Goal: Information Seeking & Learning: Learn about a topic

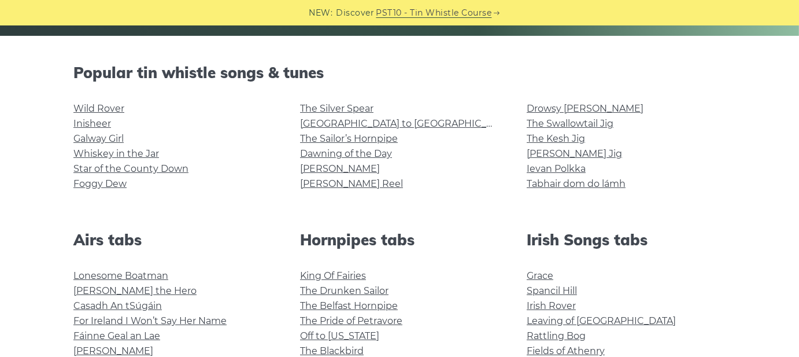
scroll to position [289, 0]
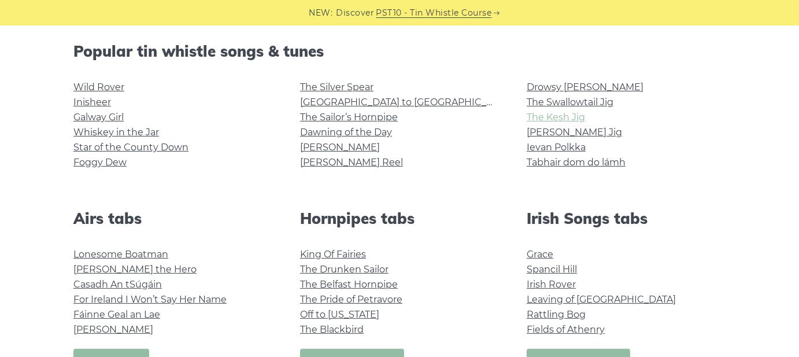
click at [528, 120] on link "The Kesh Jig" at bounding box center [556, 117] width 58 height 11
click at [535, 249] on link "Grace" at bounding box center [540, 254] width 27 height 11
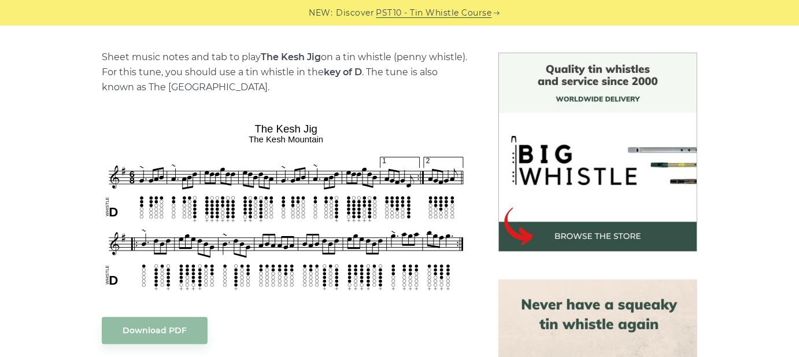
scroll to position [289, 0]
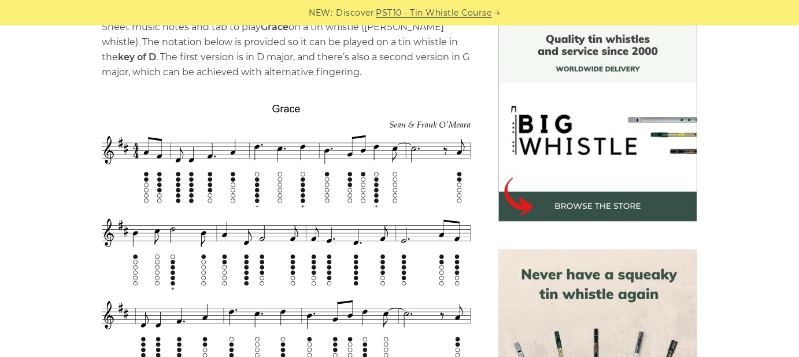
scroll to position [347, 0]
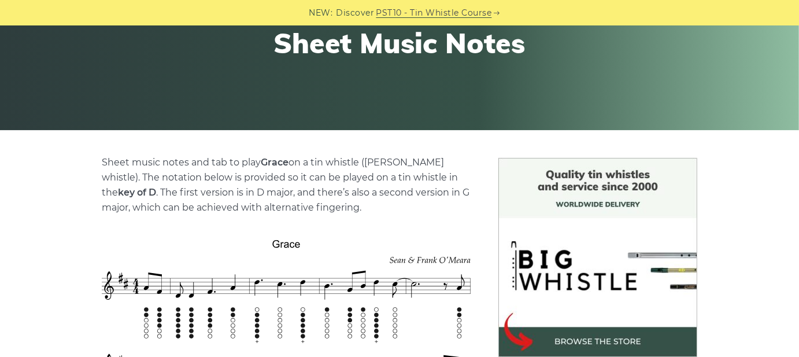
scroll to position [58, 0]
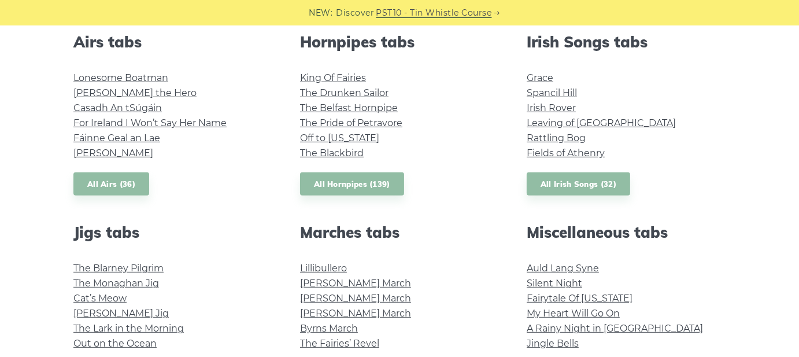
scroll to position [521, 0]
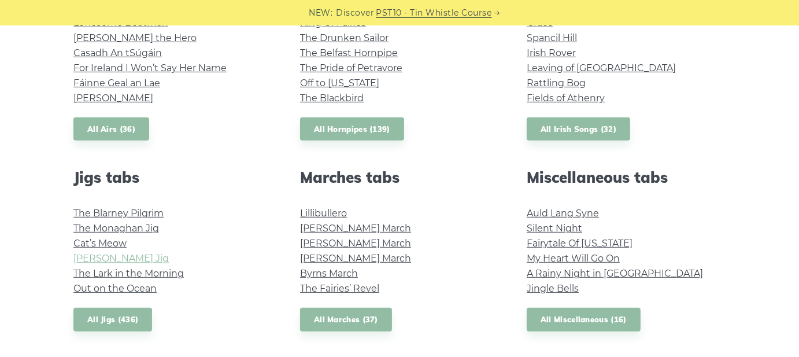
click at [95, 260] on link "[PERSON_NAME] Jig" at bounding box center [120, 258] width 95 height 11
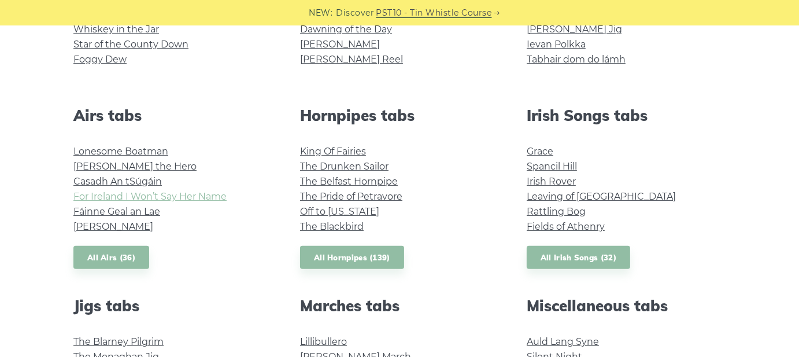
scroll to position [405, 0]
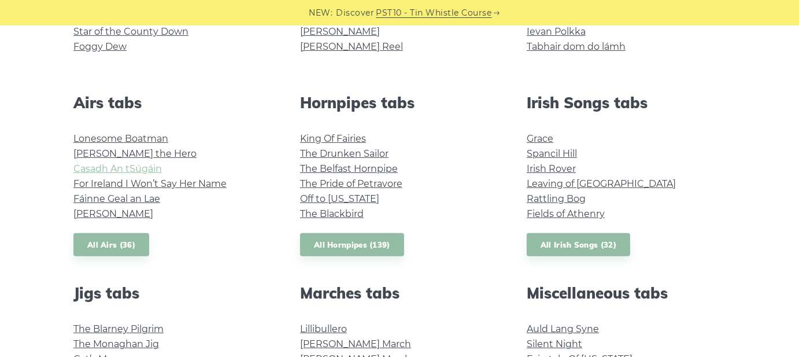
click at [107, 166] on link "Casadh An tSúgáin" at bounding box center [117, 168] width 88 height 11
click at [128, 179] on link "For Ireland I Won’t Say Her Name" at bounding box center [149, 183] width 153 height 11
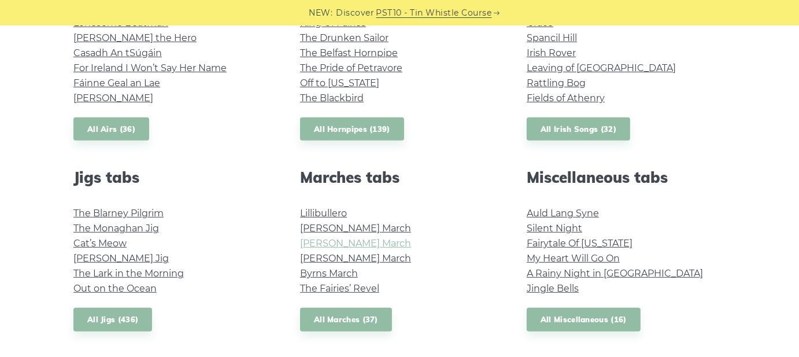
scroll to position [578, 0]
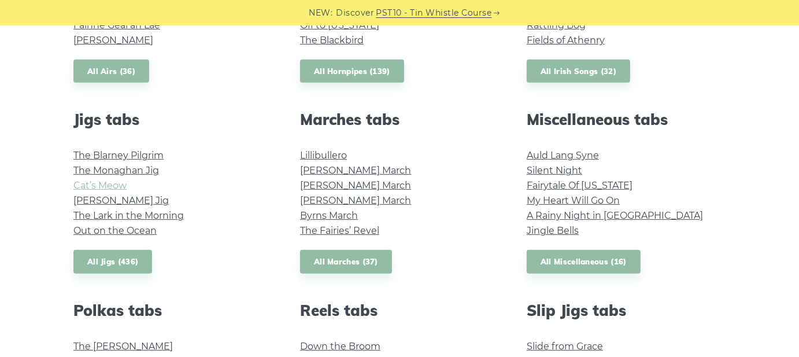
click at [113, 184] on link "Cat’s Meow" at bounding box center [99, 185] width 53 height 11
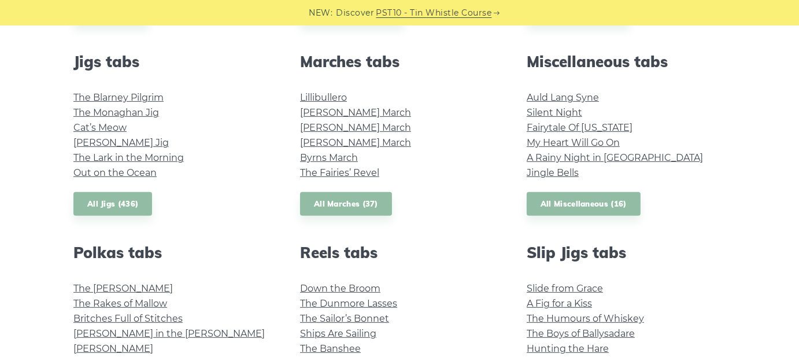
scroll to position [694, 0]
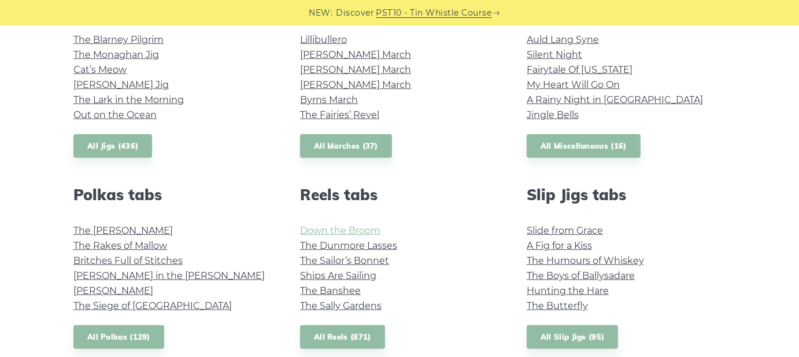
click at [356, 233] on link "Down the Broom" at bounding box center [340, 230] width 80 height 11
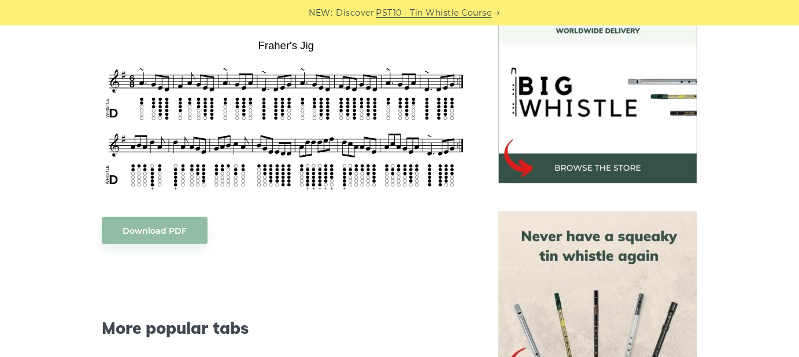
scroll to position [289, 0]
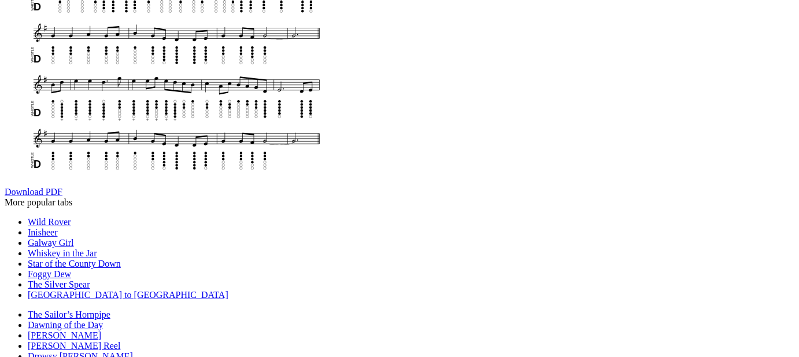
scroll to position [347, 0]
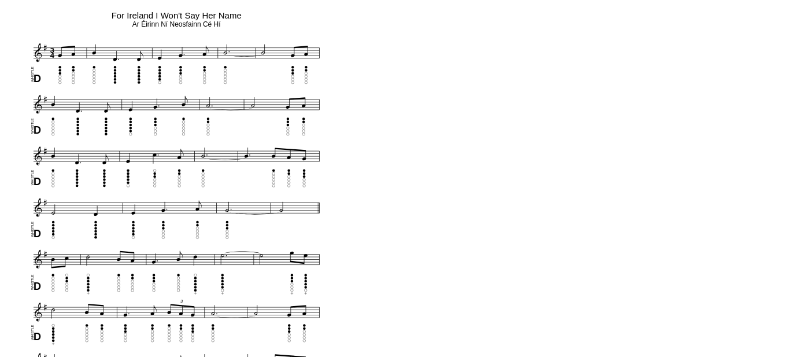
scroll to position [405, 0]
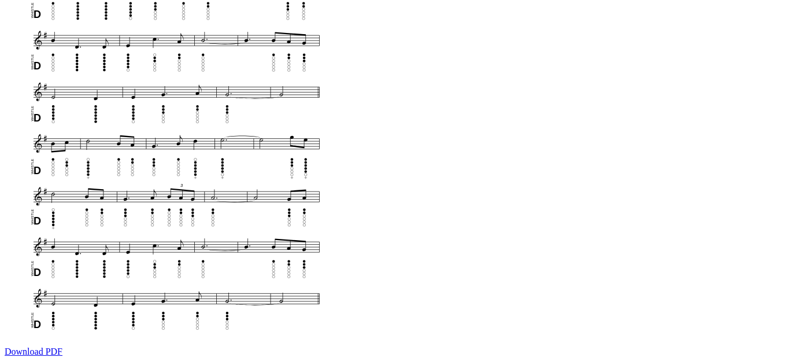
drag, startPoint x: -2, startPoint y: 232, endPoint x: -16, endPoint y: 212, distance: 24.2
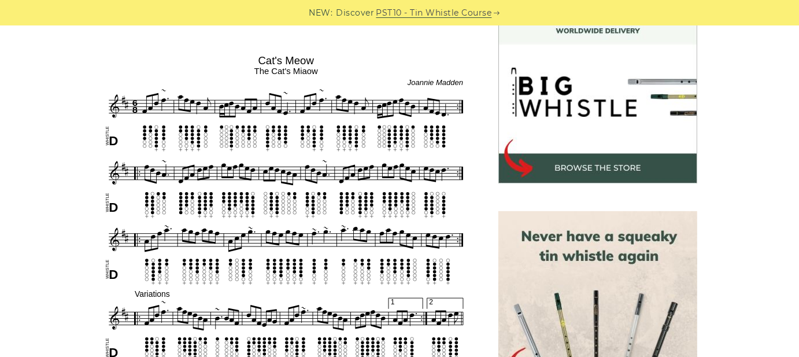
scroll to position [347, 0]
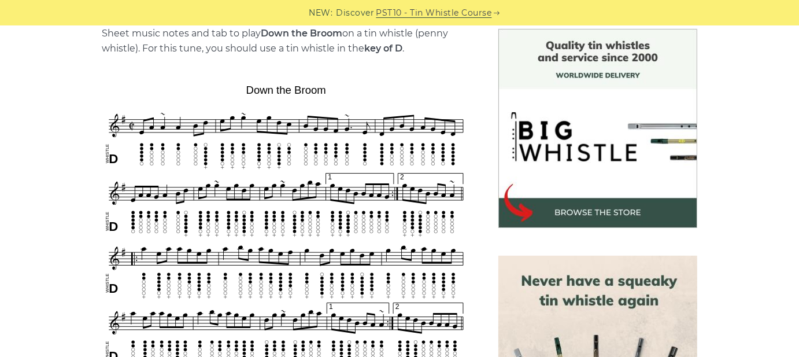
scroll to position [347, 0]
